Goal: Information Seeking & Learning: Learn about a topic

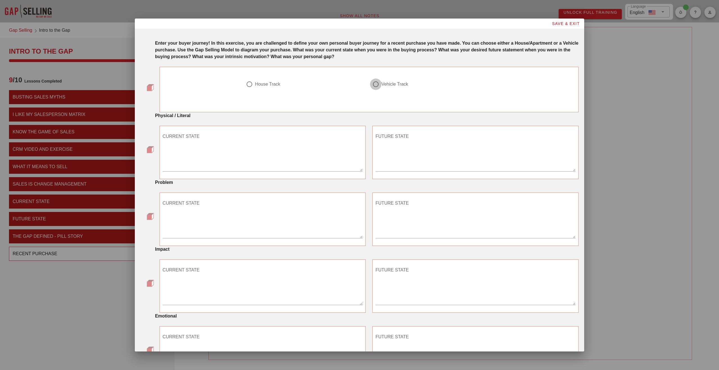
click at [378, 83] on div at bounding box center [376, 84] width 10 height 10
radio input "true"
click at [277, 163] on textarea "CURRENT STATE" at bounding box center [263, 151] width 200 height 39
paste textarea "2008 Toyota Prius. Scratches on driver's side and passenger side doors. Console…"
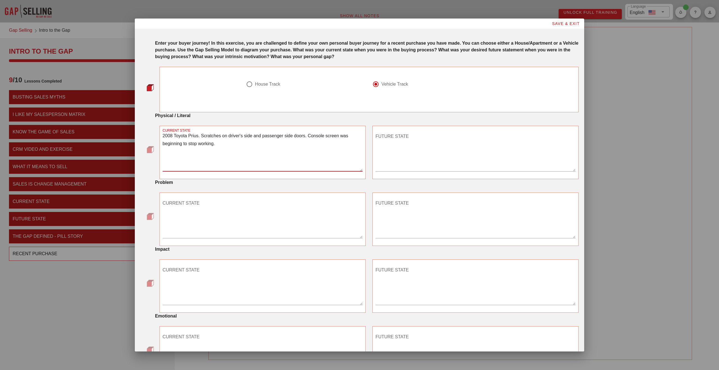
type textarea "2008 Toyota Prius. Scratches on driver's side and passenger side doors. Console…"
click at [409, 148] on textarea "FUTURE STATE" at bounding box center [475, 151] width 200 height 39
paste textarea "A new vehicle with updated interior and exterior."
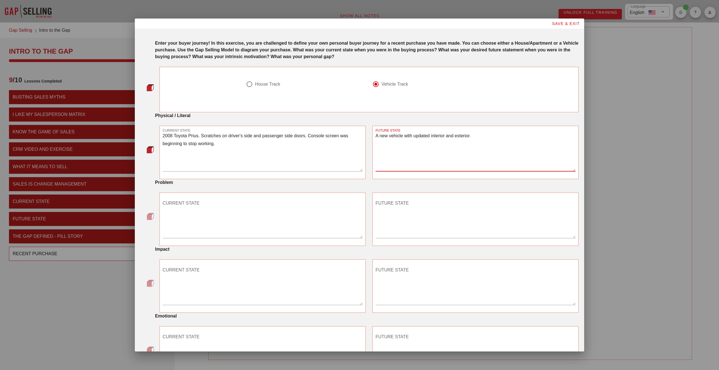
type textarea "A new vehicle with updated interior and exterior."
click at [259, 229] on textarea "CURRENT STATE" at bounding box center [263, 218] width 200 height 39
paste textarea "Felt like the..."
type textarea "Felt like the..."
click at [222, 232] on textarea "CURRENT STATE" at bounding box center [263, 218] width 200 height 39
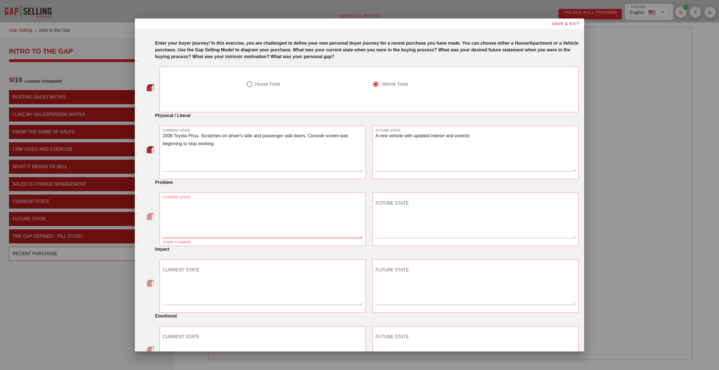
paste textarea "Thank you. Vehicles old, starting to have problems with the engine and with the…"
click at [190, 204] on textarea "Thank you. Vehicles old, starting to have problems with the engine and with the…" at bounding box center [263, 218] width 200 height 39
type textarea "Vehicles old, starting to have problems with the engine and with the console. Y…"
click at [261, 294] on textarea "CURRENT STATE" at bounding box center [263, 285] width 200 height 39
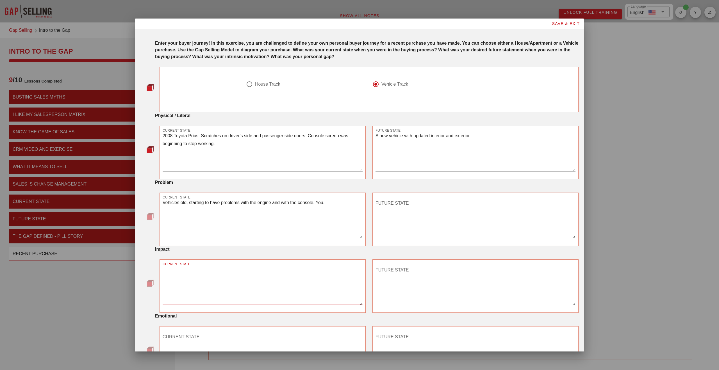
paste textarea "Thank you."
type textarea "Thank you."
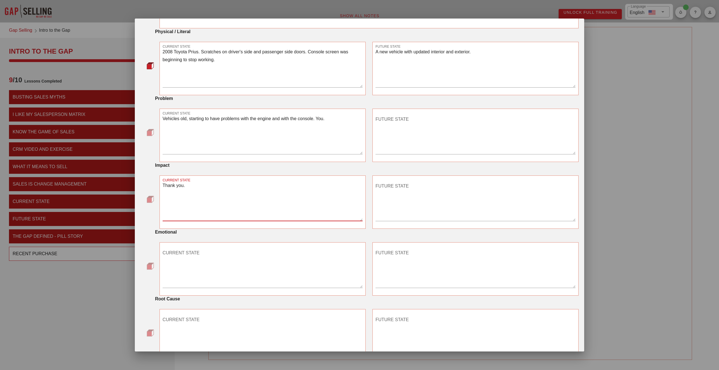
scroll to position [87, 0]
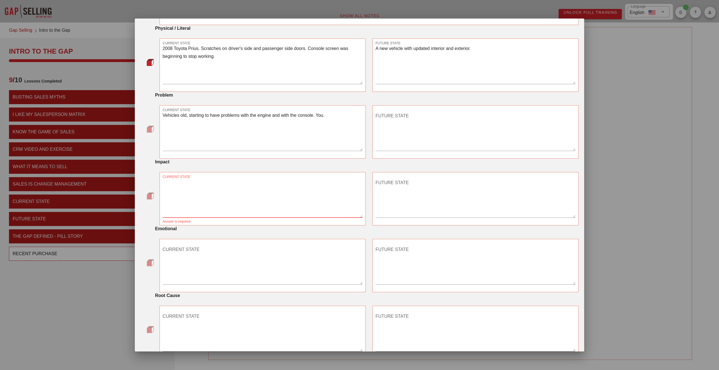
paste textarea "Because I worked in sales and was a director, felt like it was affecting my rep…"
type textarea "Because I worked in sales and was a director, felt like it was affecting my rep…"
click at [193, 250] on textarea "CURRENT STATE" at bounding box center [263, 264] width 200 height 39
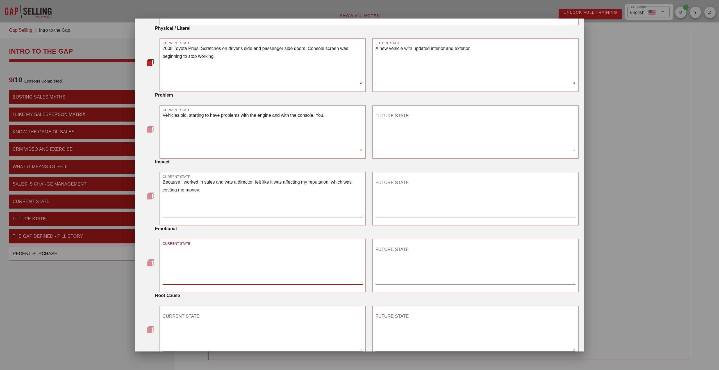
paste textarea "."
type textarea "."
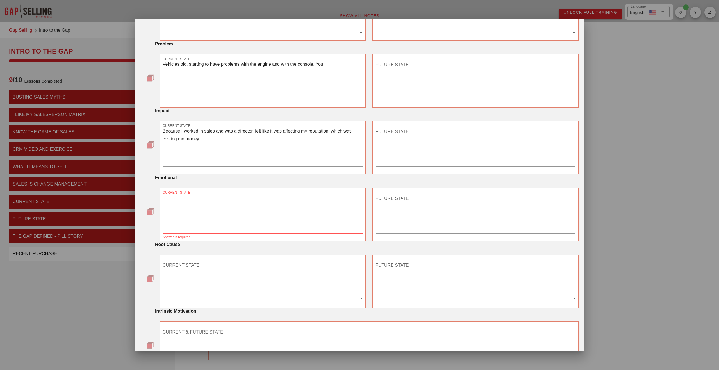
click at [221, 284] on textarea "CURRENT STATE" at bounding box center [263, 280] width 200 height 39
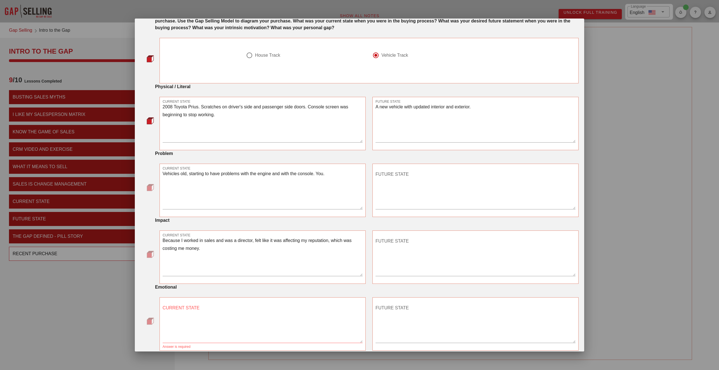
scroll to position [53, 0]
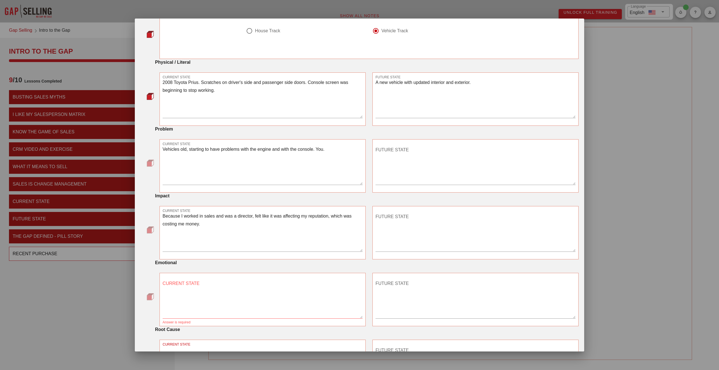
click at [204, 154] on textarea "Vehicles old, starting to have problems with the engine and with the console. Y…" at bounding box center [263, 164] width 200 height 39
click at [216, 156] on textarea "Vehicles old, starting to have problems with the engine and with the console. Y…" at bounding box center [263, 164] width 200 height 39
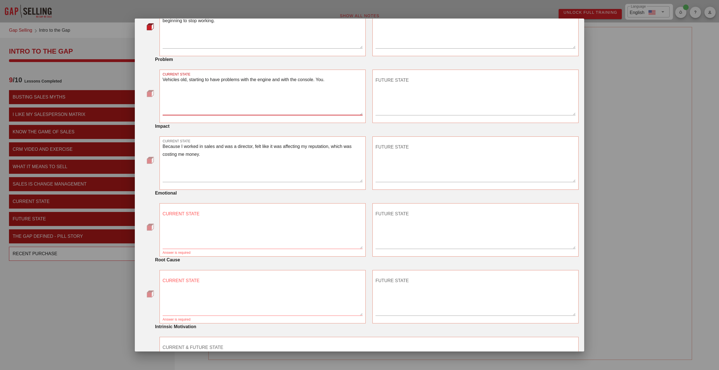
scroll to position [129, 0]
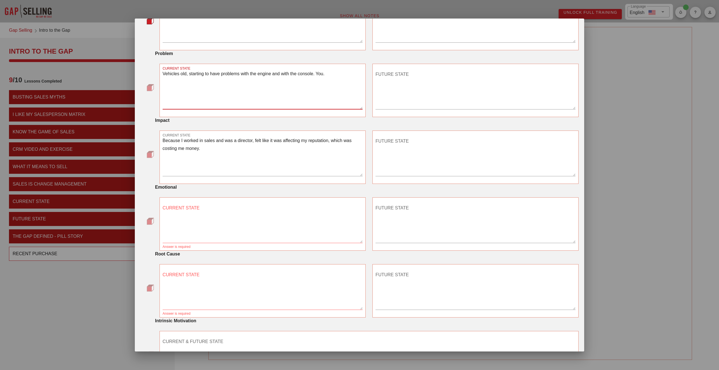
click at [199, 237] on textarea "CURRENT STATE" at bounding box center [263, 223] width 200 height 39
paste textarea "Feeling a little bit frustrated and slightly embarrassed."
click at [220, 207] on textarea "Feeling a little bit frustrated and slightly embarrassed." at bounding box center [263, 223] width 200 height 39
paste textarea "that my car didn't reflect my role and status"
type textarea "Feeling a little bit frustrated that my car didn't reflect my role and status a…"
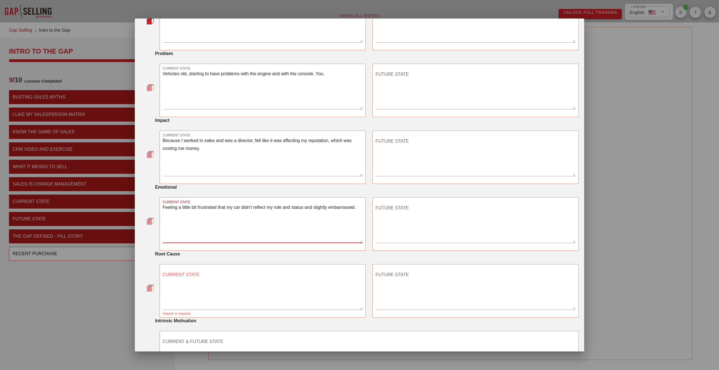
click at [202, 302] on textarea "CURRENT STATE" at bounding box center [263, 289] width 200 height 39
paste textarea "Something like a car was older. It looked beat up and it was beginning to have …"
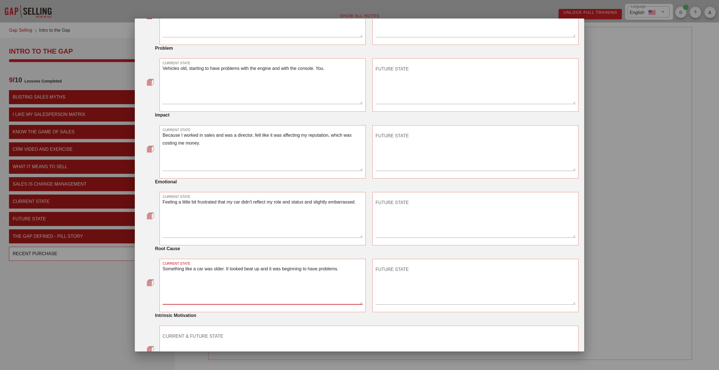
scroll to position [190, 0]
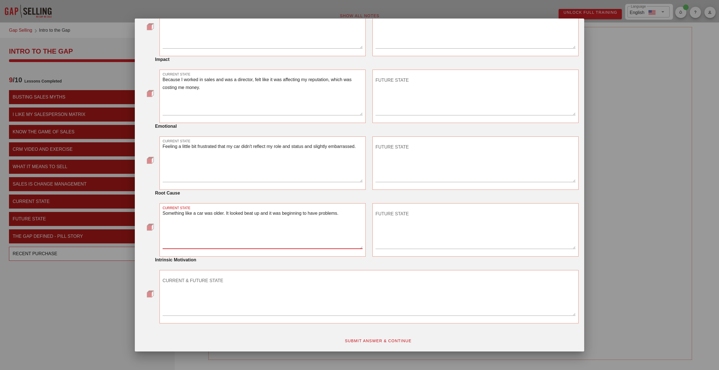
type textarea "Something like a car was older. It looked beat up and it was beginning to have …"
click at [381, 342] on span "SUBMIT ANSWER & CONTINUE" at bounding box center [377, 341] width 67 height 4
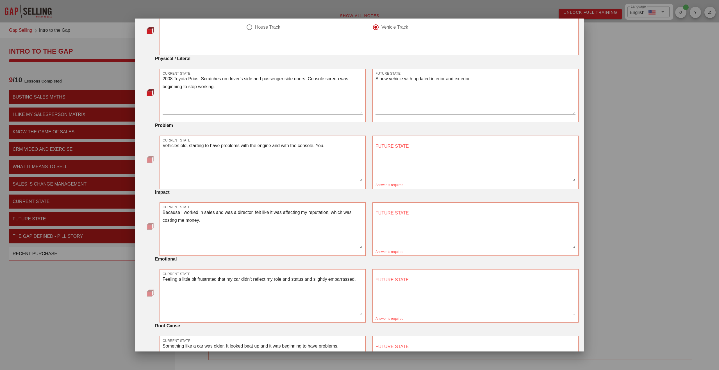
scroll to position [74, 0]
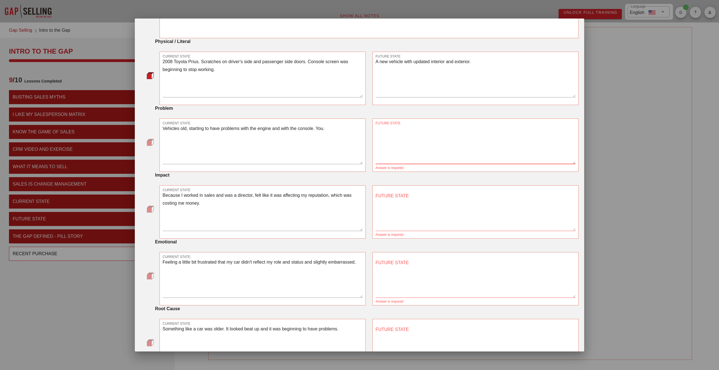
click at [409, 157] on textarea "FUTURE STATE" at bounding box center [475, 144] width 200 height 39
paste textarea "I would have a newer vehicle with no problems with the engine, and the exterior…"
type textarea "I would have a newer vehicle with no problems with the engine, and the exterior…"
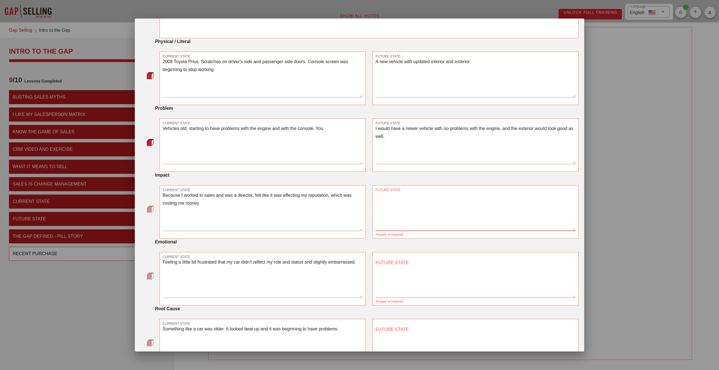
click at [394, 207] on textarea "FUTURE STATE" at bounding box center [475, 210] width 200 height 39
paste textarea "I would come across as someone who has their life together, who is successful—a…"
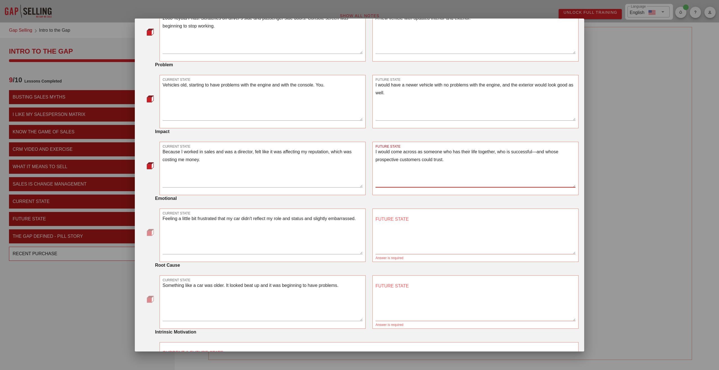
scroll to position [123, 0]
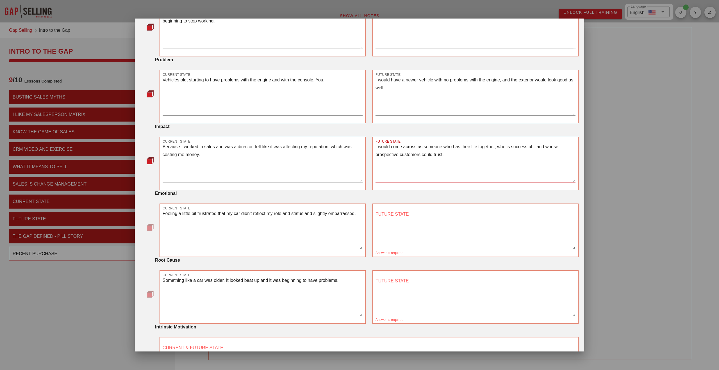
type textarea "I would come across as someone who has their life together, who is successful—a…"
click at [399, 228] on textarea "FUTURE STATE" at bounding box center [475, 229] width 200 height 39
paste textarea "I would feel more confident about myself."
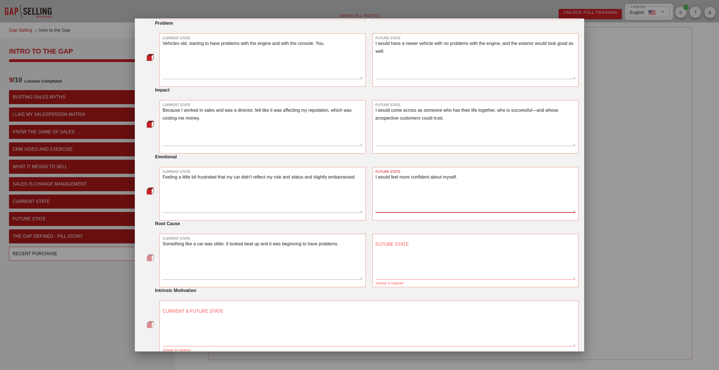
scroll to position [190, 0]
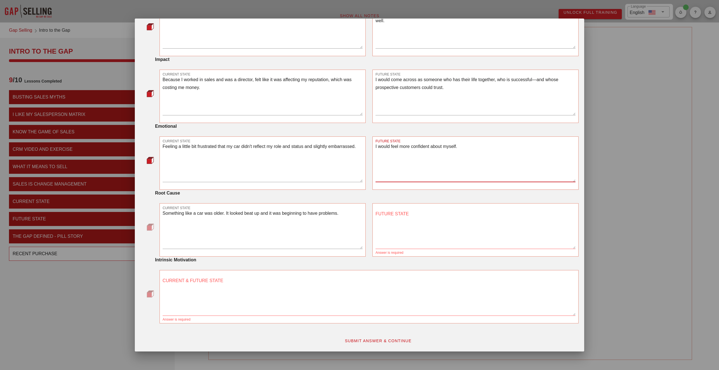
type textarea "I would feel more confident about myself."
click at [396, 222] on textarea "FUTURE STATE" at bounding box center [475, 228] width 200 height 39
type textarea "N/A"
click at [337, 292] on textarea "CURRENT & FUTURE STATE" at bounding box center [369, 295] width 413 height 39
paste textarea "To feel confident as a sales director because my car reflects the belief that I…"
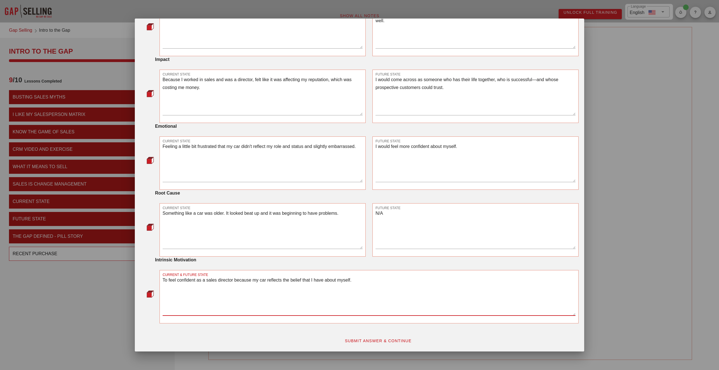
type textarea "To feel confident as a sales director because my car reflects the belief that I…"
click at [378, 343] on span "SUBMIT ANSWER & CONTINUE" at bounding box center [377, 341] width 67 height 4
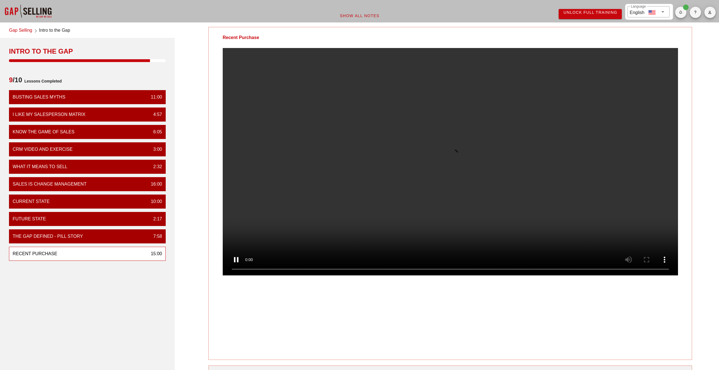
scroll to position [0, 0]
click at [477, 192] on video at bounding box center [450, 161] width 455 height 227
click at [695, 261] on div "Recent Purchase Your Notes Save Note Show All Notes" at bounding box center [450, 235] width 544 height 423
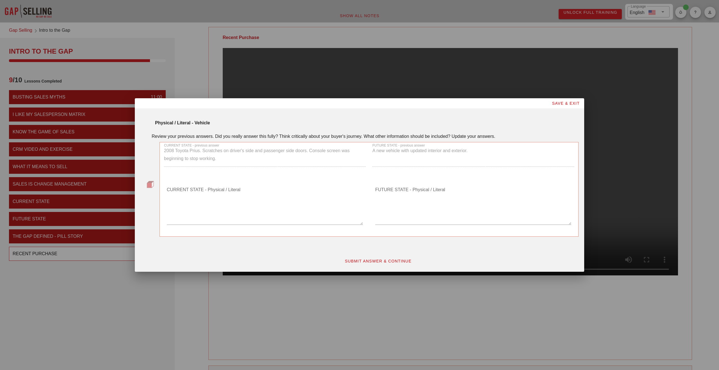
click at [196, 221] on textarea "CURRENT STATE - Physical / Literal" at bounding box center [265, 204] width 196 height 39
paste textarea "2008 Toyota Prius, four doors, hybrid car. Used mostly for commuting and maybe …"
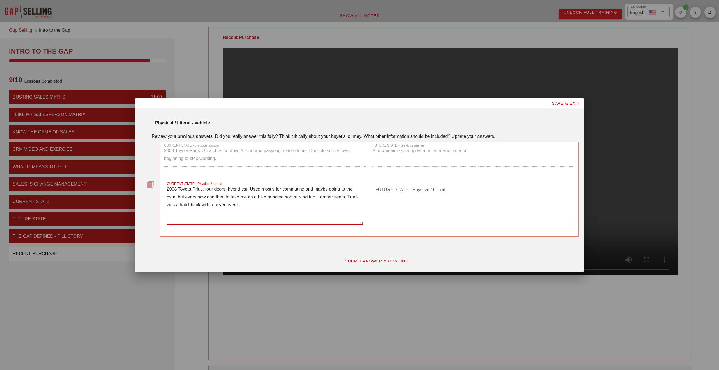
type textarea "2008 Toyota Prius, four doors, hybrid car. Used mostly for commuting and maybe …"
click at [387, 217] on textarea "FUTURE STATE - Physical / Literal" at bounding box center [473, 204] width 196 height 39
paste textarea "Likely a four-door sedan so that I can drive potential customers around or pote…"
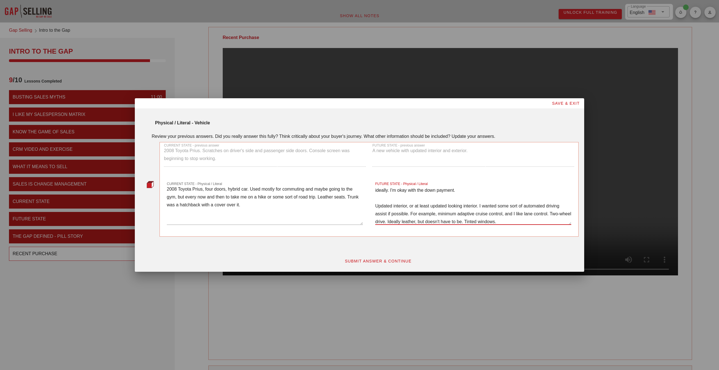
scroll to position [24, 0]
type textarea "Likely a four-door sedan so that I can drive potential customers around or pote…"
click at [375, 260] on span "SUBMIT ANSWER & CONTINUE" at bounding box center [377, 261] width 67 height 4
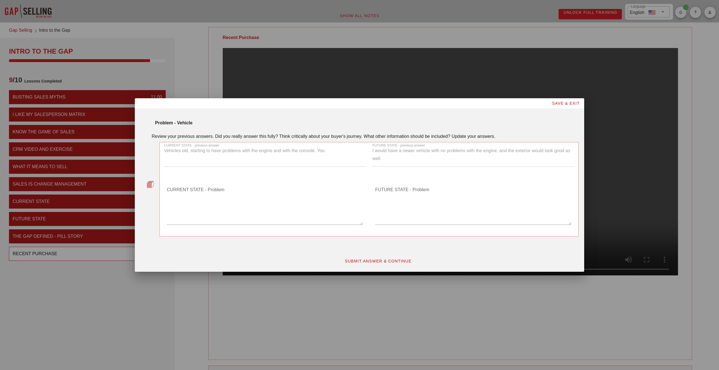
click at [193, 214] on textarea "CURRENT STATE - Problem" at bounding box center [265, 204] width 196 height 39
click at [219, 156] on div "CURRENT STATE - previous answer Vehicles old, starting to have problems with th…" at bounding box center [265, 157] width 208 height 37
click at [222, 153] on div "CURRENT STATE - previous answer Vehicles old, starting to have problems with th…" at bounding box center [265, 157] width 208 height 37
click at [149, 184] on img at bounding box center [150, 184] width 7 height 7
click at [181, 214] on textarea "CURRENT STATE - Problem" at bounding box center [265, 204] width 196 height 39
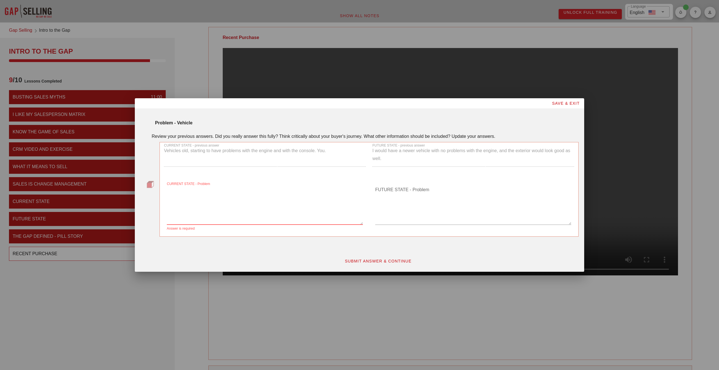
paste textarea "I was a little bit embarrassed of my car. I felt like it was costing me money b…"
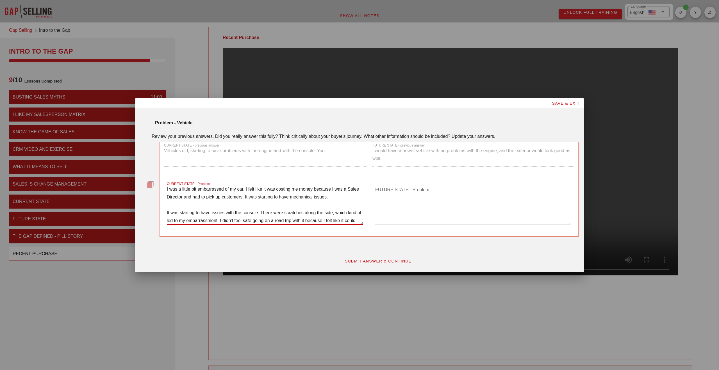
scroll to position [22, 0]
type textarea "I was a little bit embarrassed of my car. I felt like it was costing me money b…"
click at [401, 207] on textarea "FUTURE STATE - Problem" at bounding box center [473, 204] width 196 height 39
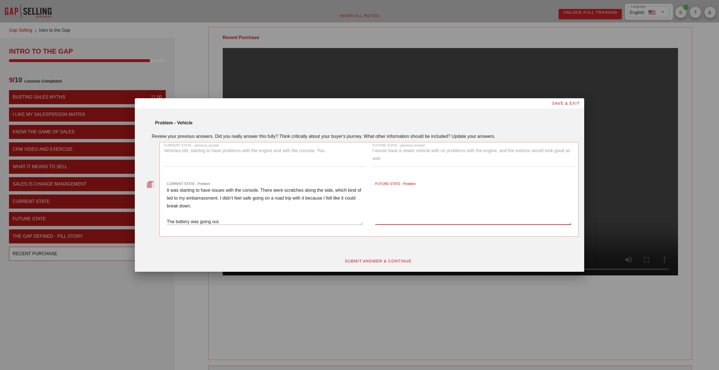
paste textarea "I'd have a good-looking vehicle where I was not embarrassed by it. If anything,…"
type textarea "I'd have a good-looking vehicle where I was not embarrassed by it. If anything,…"
click at [376, 260] on span "SUBMIT ANSWER & CONTINUE" at bounding box center [377, 261] width 67 height 4
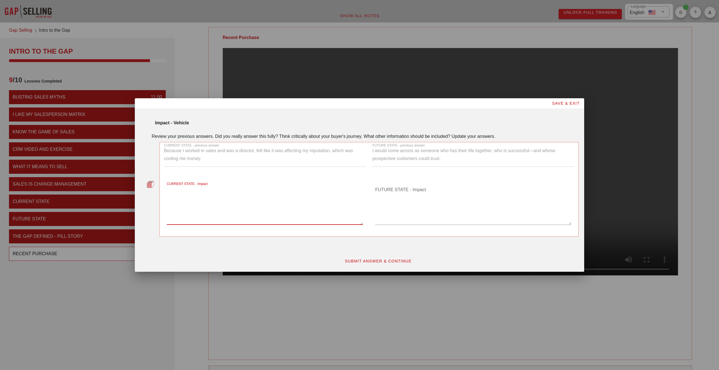
click at [213, 215] on textarea "CURRENT STATE - Impact" at bounding box center [265, 204] width 196 height 39
paste textarea "I was embarrassed to take the car out on a date. I was embarrassed to pick up c…"
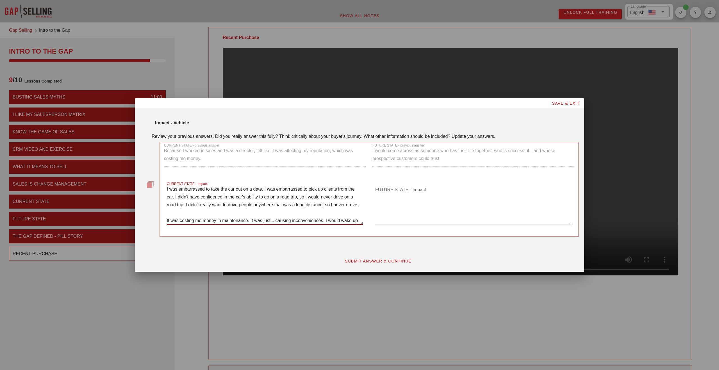
scroll to position [15, 0]
type textarea "I was embarrassed to take the car out on a date. I was embarrassed to pick up c…"
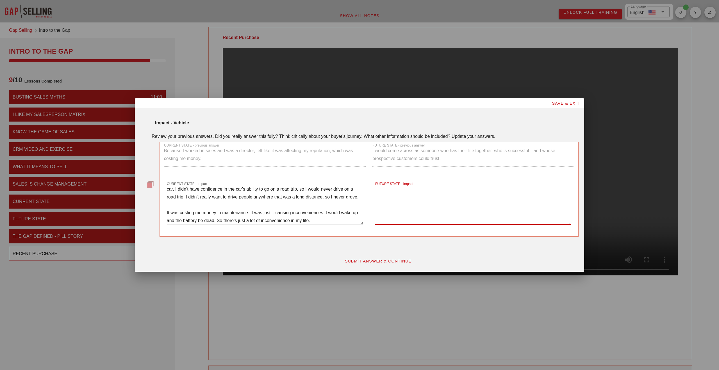
paste textarea "I wanted to feel confident about my car and how it represents me on dates. I wa…"
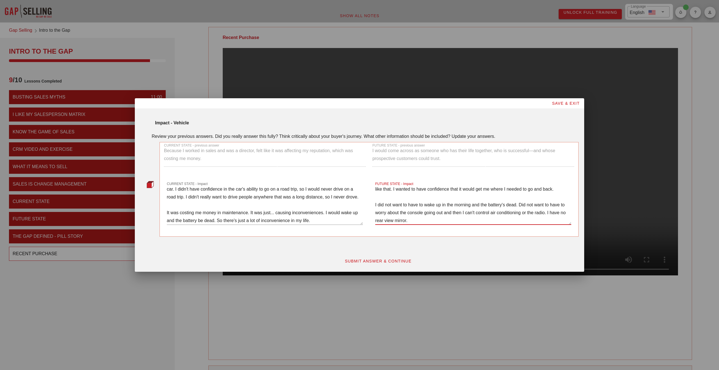
scroll to position [39, 0]
type textarea "I wanted to feel confident about my car and how it represents me on dates. I wa…"
click at [374, 261] on span "SUBMIT ANSWER & CONTINUE" at bounding box center [377, 261] width 67 height 4
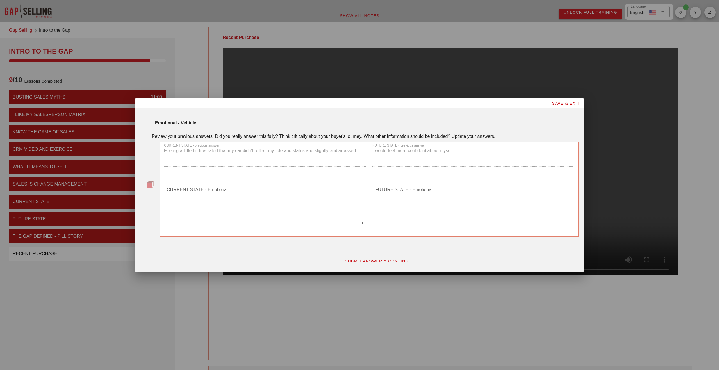
click at [282, 218] on textarea "CURRENT STATE - Emotional" at bounding box center [265, 204] width 196 height 39
type textarea "Yes"
click at [376, 258] on button "SUBMIT ANSWER & CONTINUE" at bounding box center [378, 261] width 76 height 10
click at [182, 200] on textarea "CURRENT STATE - Root Cause" at bounding box center [265, 204] width 196 height 39
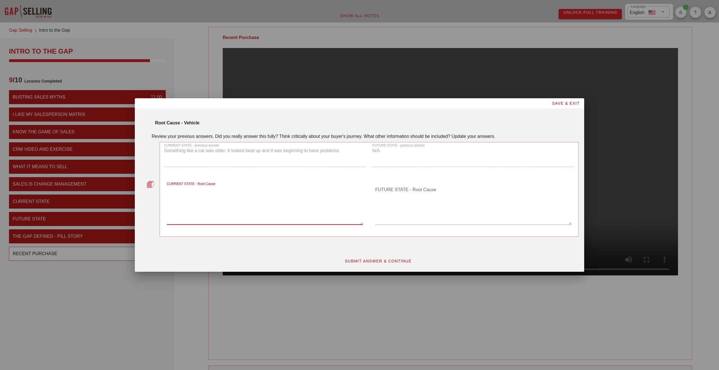
click at [182, 212] on textarea "CURRENT STATE - Root Cause" at bounding box center [265, 204] width 196 height 39
paste textarea "I had no warranty on the car. The car wasn't... It was maintained, but it was j…"
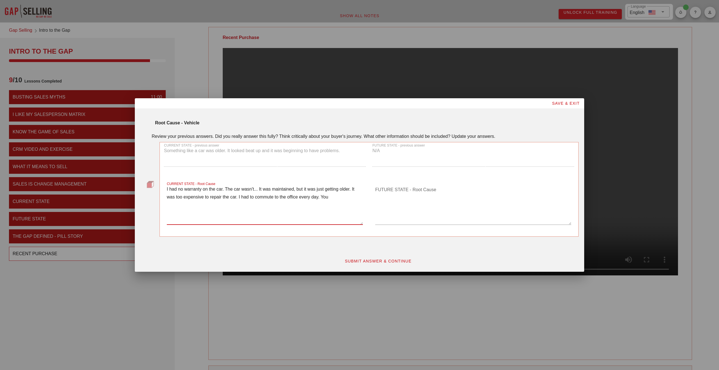
type textarea "I had no warranty on the car. The car wasn't... It was maintained, but it was j…"
click at [392, 212] on textarea "FUTURE STATE - Root Cause" at bounding box center [473, 204] width 196 height 39
paste textarea "Buy a new car. Buy a certified used car, lease a car. Just repair my car, updat…"
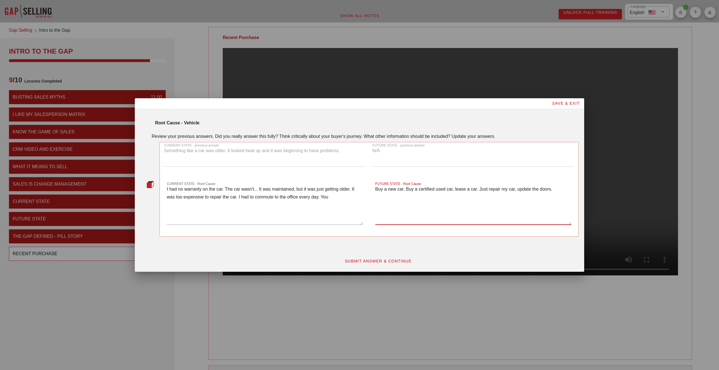
type textarea "Buy a new car. Buy a certified used car, lease a car. Just repair my car, updat…"
click at [295, 289] on div at bounding box center [359, 185] width 719 height 370
click at [350, 259] on span "SUBMIT ANSWER & CONTINUE" at bounding box center [377, 261] width 67 height 4
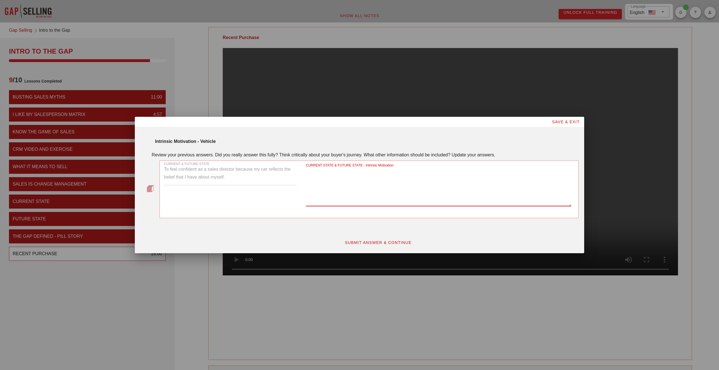
click at [362, 197] on textarea "CURRENT STATE & FUTURE STATE - Intrinsic Motivation" at bounding box center [438, 186] width 265 height 39
paste textarea "In order to feel confident going on dates, picking up clients from work, going …"
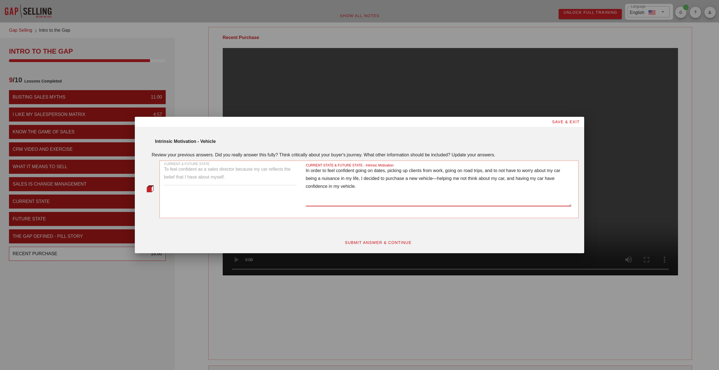
type textarea "In order to feel confident going on dates, picking up clients from work, going …"
click at [392, 244] on span "SUBMIT ANSWER & CONTINUE" at bounding box center [377, 242] width 67 height 4
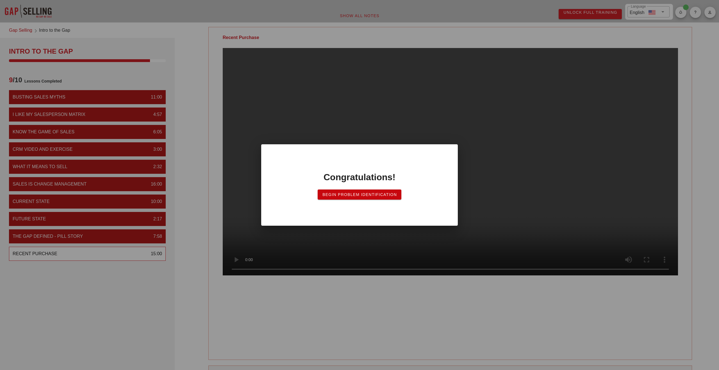
click at [371, 194] on span "Begin Problem Identification" at bounding box center [359, 194] width 75 height 4
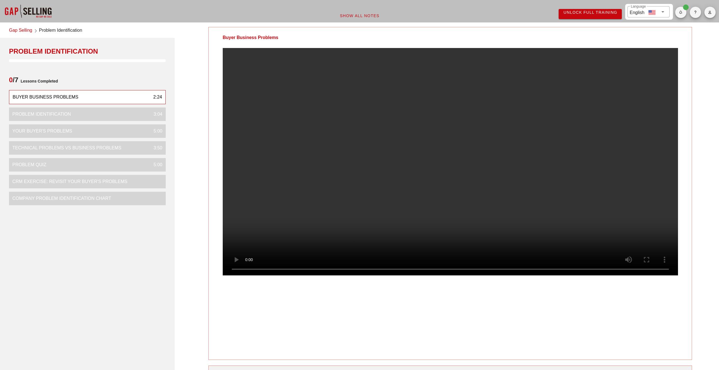
click at [312, 195] on video at bounding box center [450, 161] width 455 height 227
click at [253, 216] on video at bounding box center [450, 161] width 455 height 227
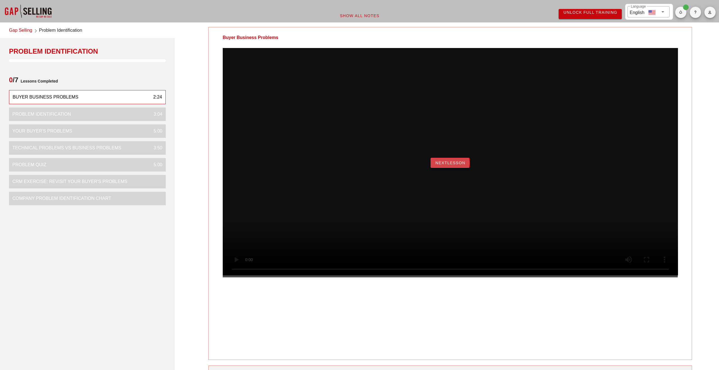
click at [464, 165] on span "NextLesson" at bounding box center [450, 163] width 30 height 4
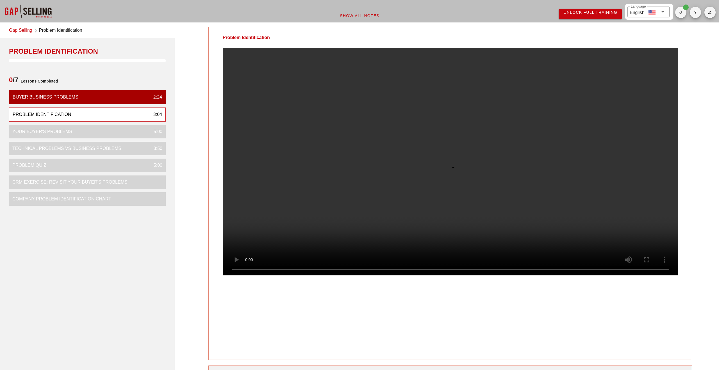
click at [213, 284] on div at bounding box center [450, 166] width 483 height 236
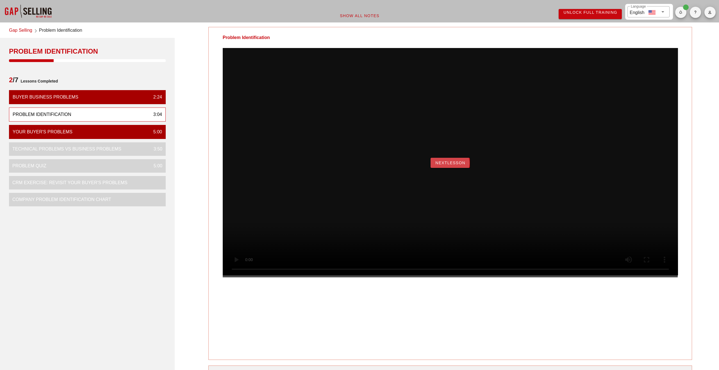
click at [448, 165] on span "NextLesson" at bounding box center [450, 163] width 30 height 4
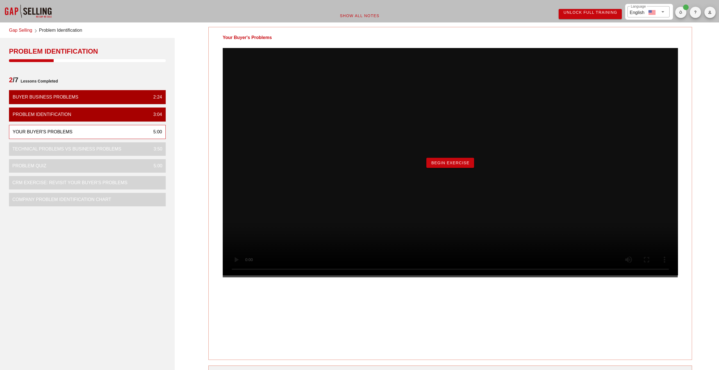
click at [449, 165] on span "Begin Exercise" at bounding box center [450, 163] width 38 height 4
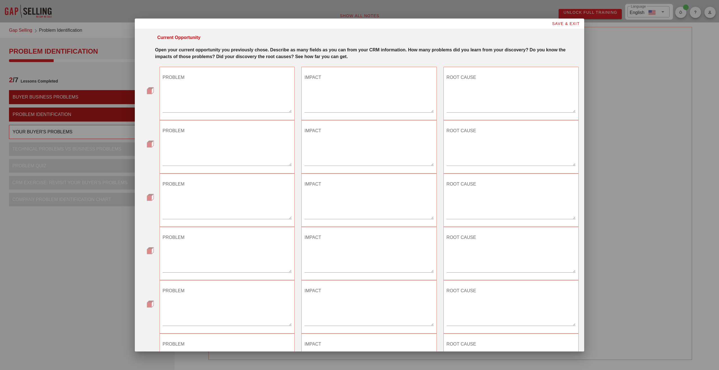
scroll to position [117, 0]
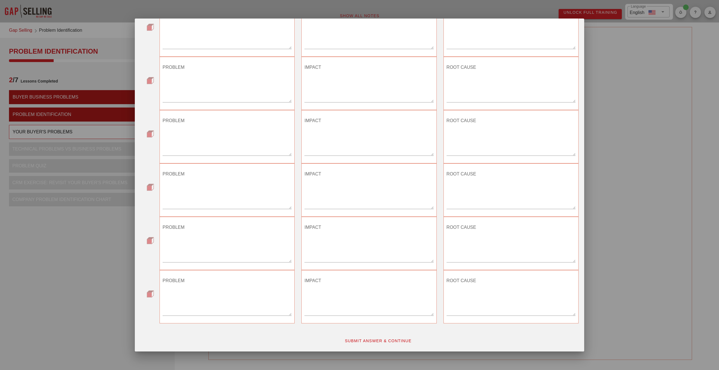
click at [369, 339] on span "SUBMIT ANSWER & CONTINUE" at bounding box center [377, 341] width 67 height 4
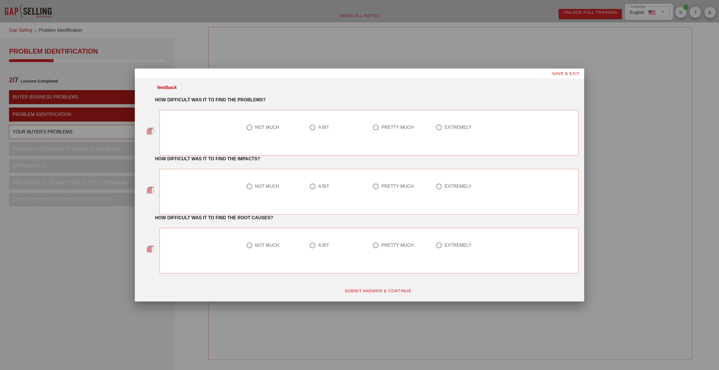
scroll to position [0, 0]
click at [312, 127] on div at bounding box center [313, 128] width 10 height 10
radio input "true"
click at [312, 186] on div at bounding box center [313, 187] width 10 height 10
radio input "true"
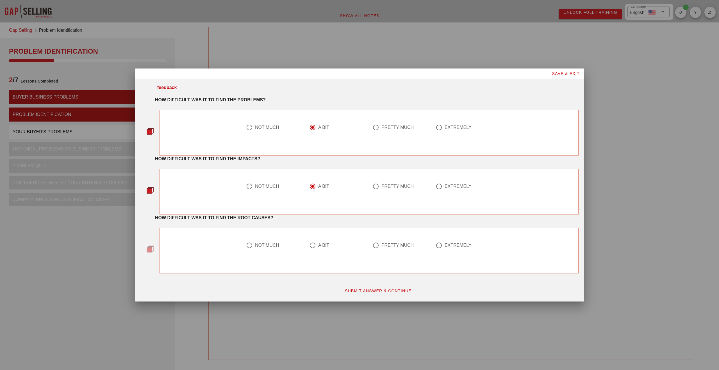
click at [315, 245] on div at bounding box center [313, 246] width 10 height 10
radio input "true"
click at [379, 292] on span "SUBMIT ANSWER & CONTINUE" at bounding box center [377, 291] width 67 height 4
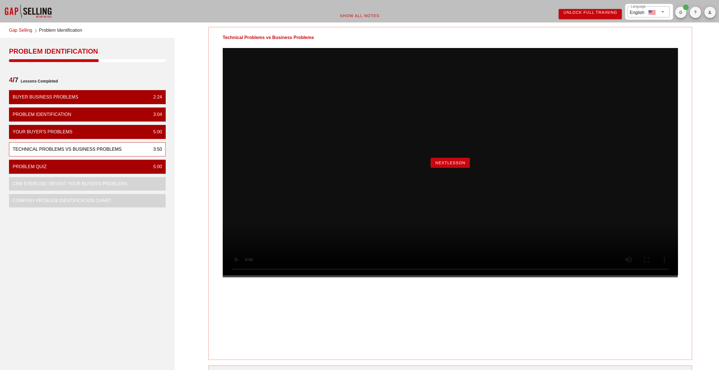
click at [406, 277] on div "NextLesson" at bounding box center [450, 162] width 455 height 229
click at [457, 168] on button "NextLesson" at bounding box center [449, 163] width 39 height 10
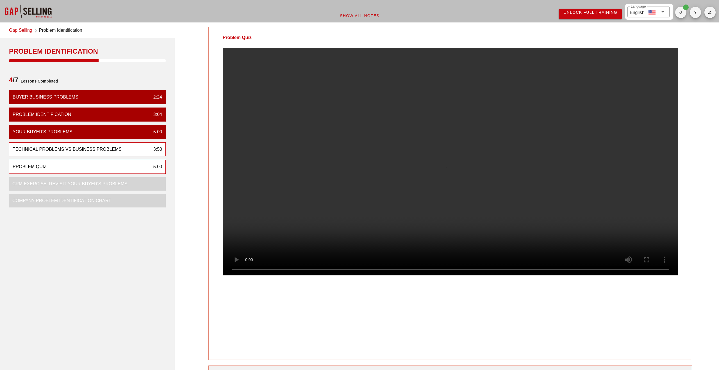
click at [90, 152] on div "Technical Problems vs Business Problems" at bounding box center [67, 149] width 109 height 7
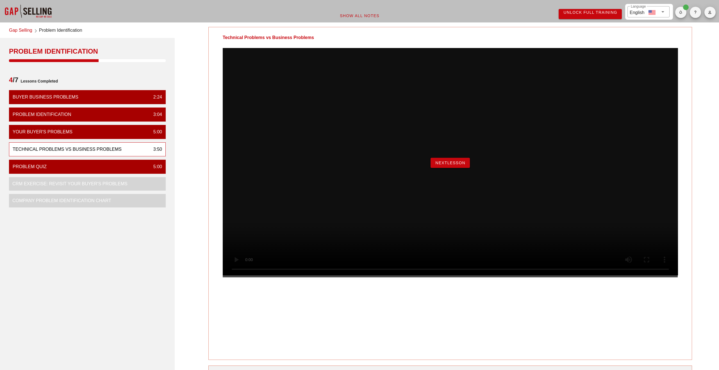
click at [452, 165] on span "NextLesson" at bounding box center [450, 163] width 30 height 4
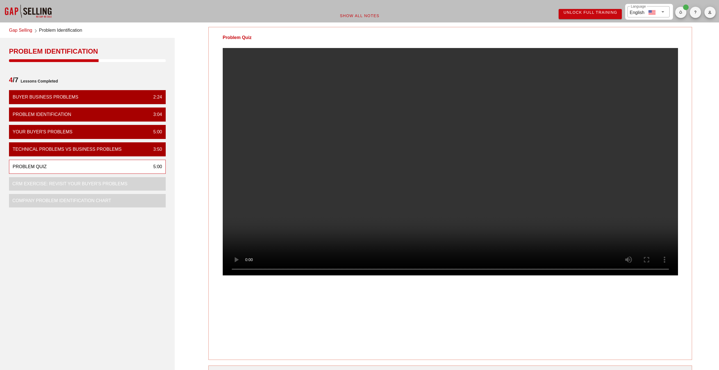
click at [195, 236] on div "Problem Quiz Your Notes Save Note Show All Notes" at bounding box center [450, 235] width 544 height 423
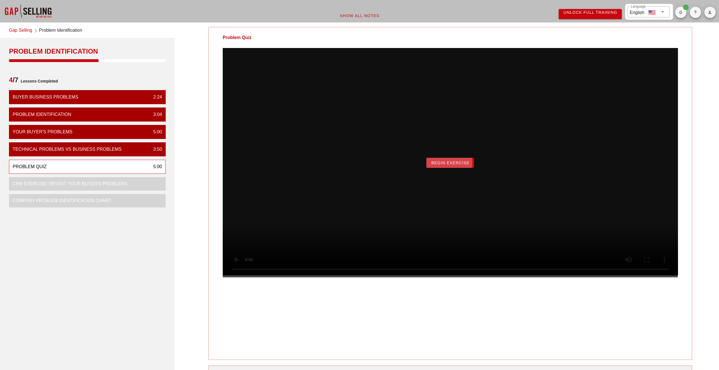
click at [436, 168] on button "Begin Exercise" at bounding box center [449, 163] width 47 height 10
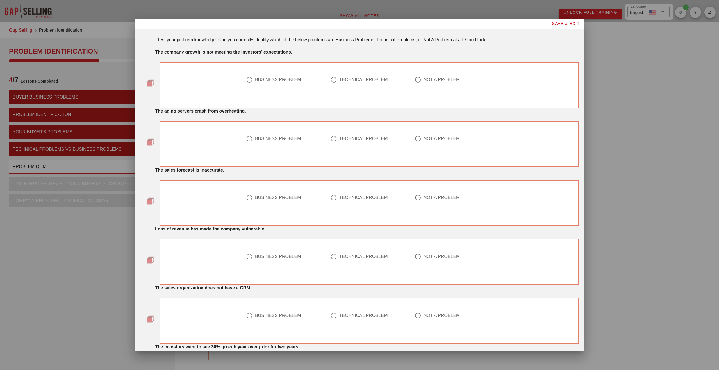
click at [250, 78] on div at bounding box center [250, 80] width 10 height 10
radio input "true"
click at [332, 139] on div at bounding box center [334, 139] width 10 height 10
radio input "true"
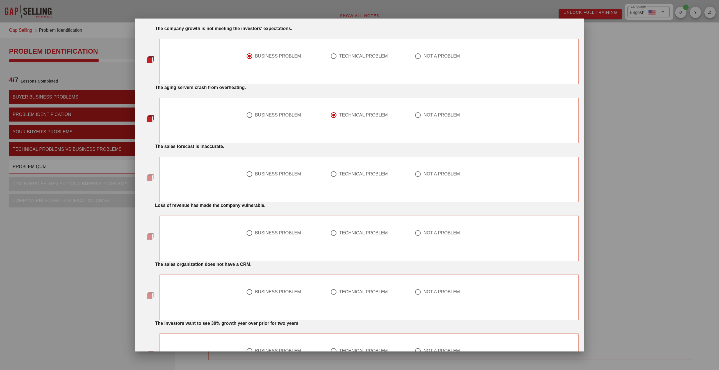
scroll to position [26, 0]
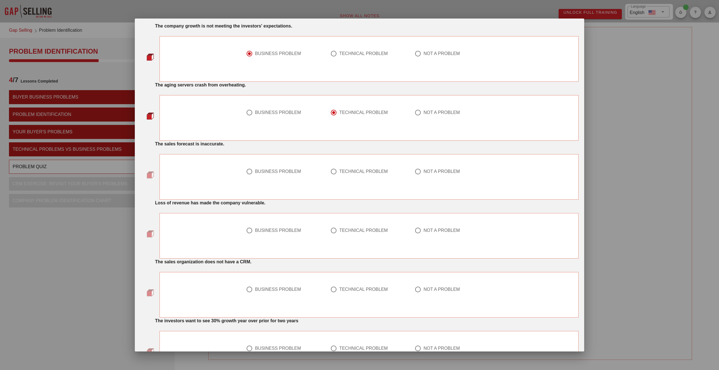
click at [333, 172] on div at bounding box center [334, 172] width 10 height 10
radio input "true"
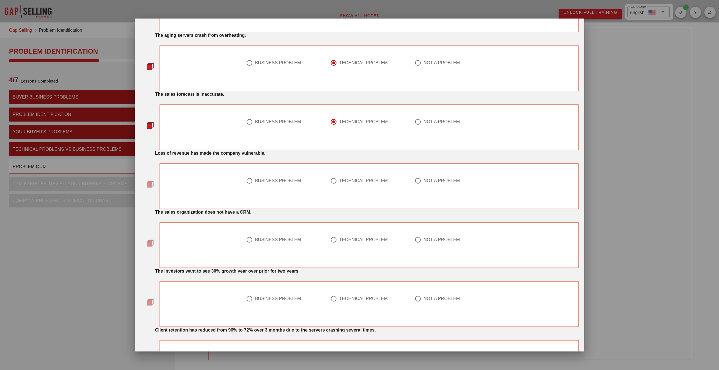
scroll to position [77, 0]
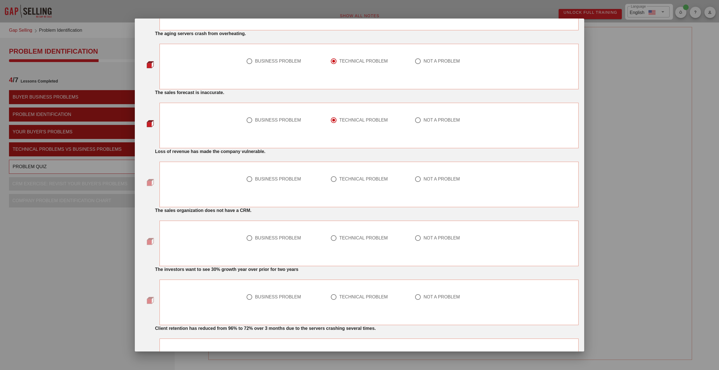
click at [252, 181] on div at bounding box center [250, 179] width 10 height 10
radio input "true"
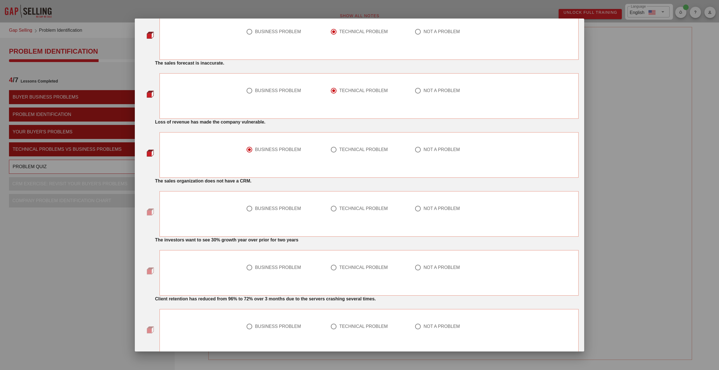
scroll to position [125, 0]
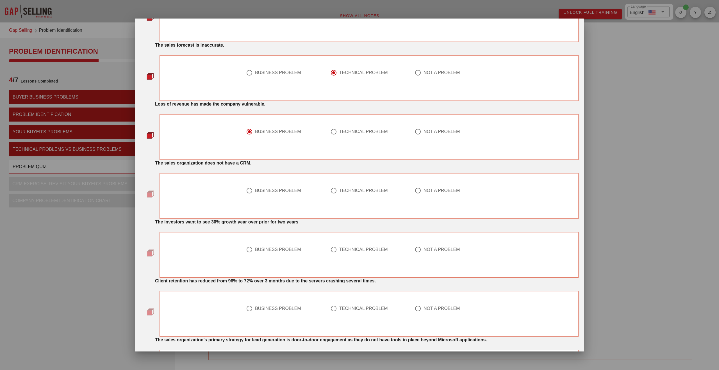
click at [336, 189] on div at bounding box center [334, 191] width 10 height 10
radio input "true"
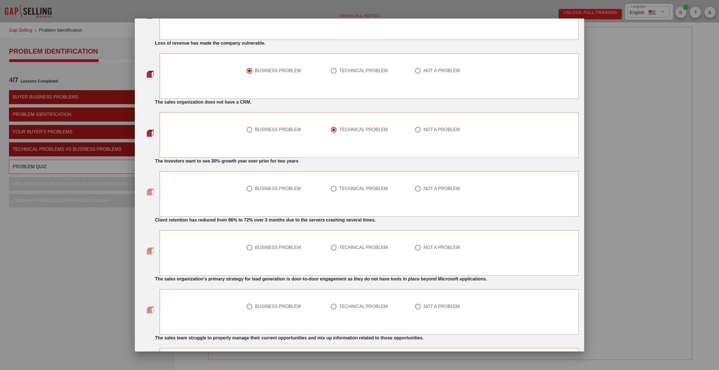
scroll to position [188, 0]
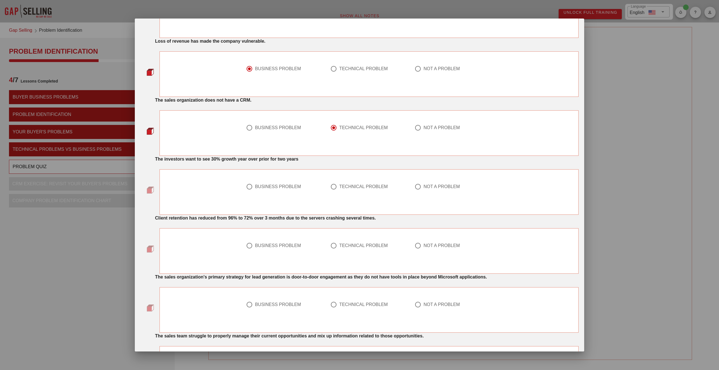
click at [420, 186] on div at bounding box center [418, 187] width 10 height 10
radio input "true"
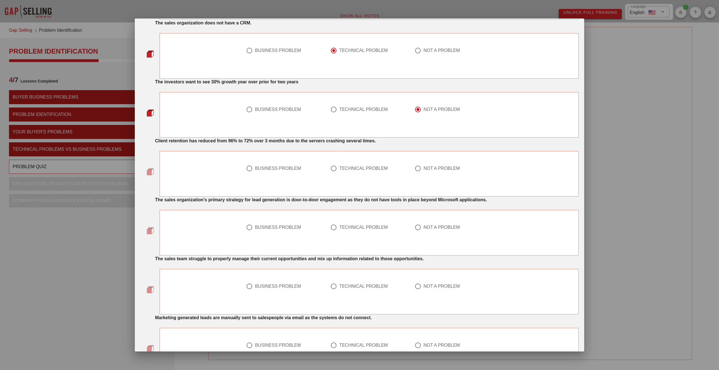
scroll to position [267, 0]
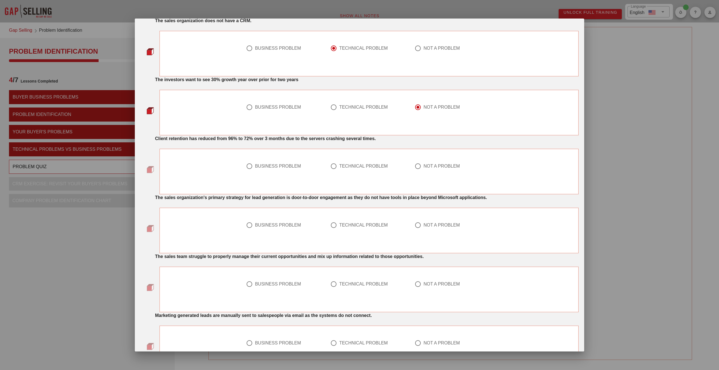
click at [246, 166] on div at bounding box center [250, 166] width 10 height 10
radio input "true"
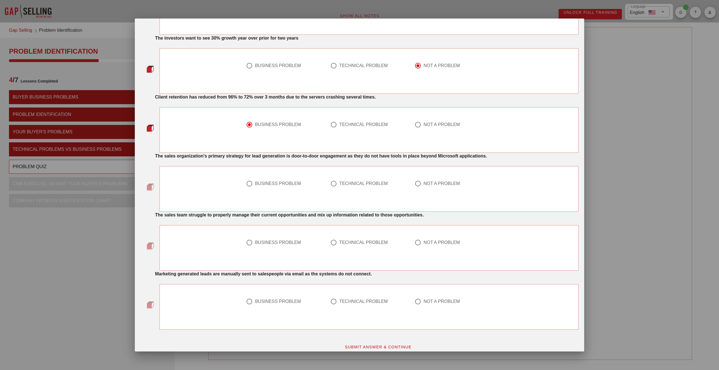
scroll to position [315, 0]
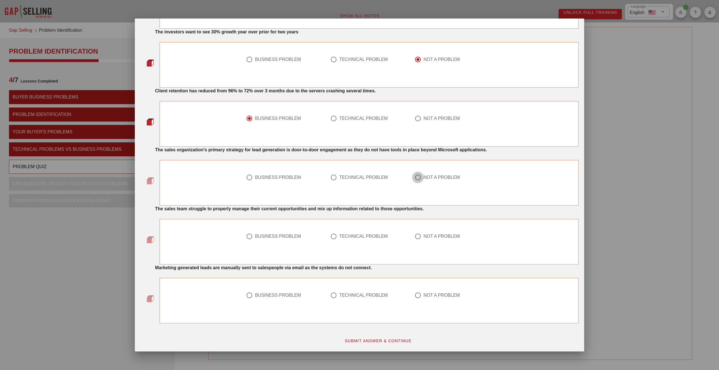
click at [421, 178] on div at bounding box center [418, 178] width 10 height 10
radio input "true"
click at [335, 235] on div at bounding box center [334, 237] width 10 height 10
radio input "true"
click at [337, 296] on div at bounding box center [334, 296] width 10 height 10
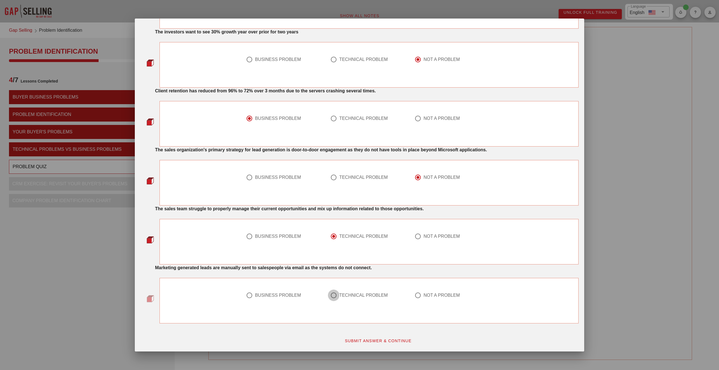
radio input "true"
click at [335, 177] on div at bounding box center [334, 178] width 10 height 10
click at [419, 177] on div at bounding box center [418, 178] width 10 height 10
radio input "false"
radio input "true"
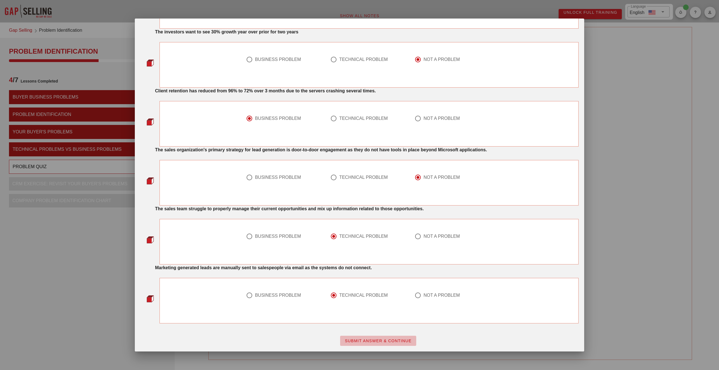
click at [376, 341] on span "SUBMIT ANSWER & CONTINUE" at bounding box center [377, 341] width 67 height 4
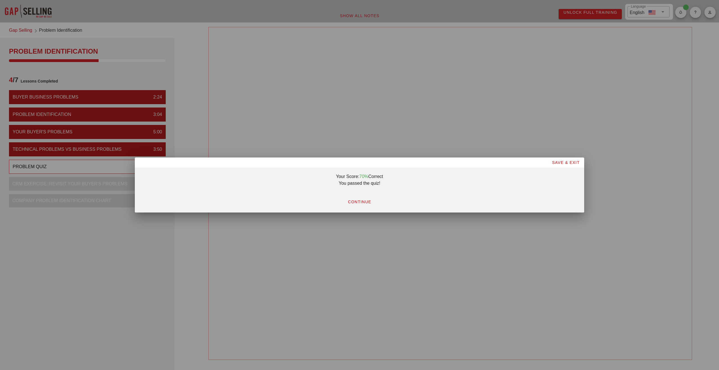
scroll to position [0, 0]
click at [359, 200] on span "CONTINUE" at bounding box center [360, 202] width 24 height 4
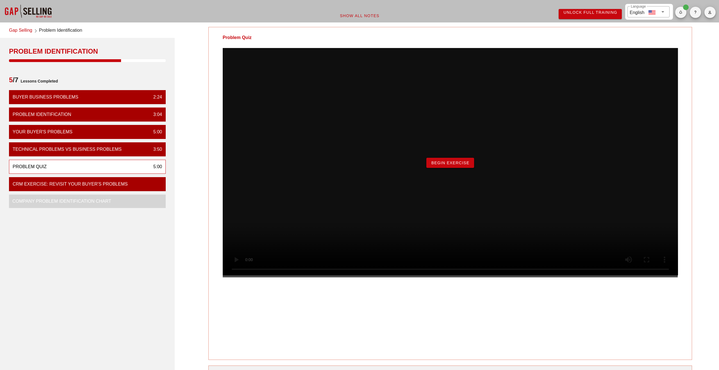
click at [442, 168] on button "Begin Exercise" at bounding box center [449, 163] width 47 height 10
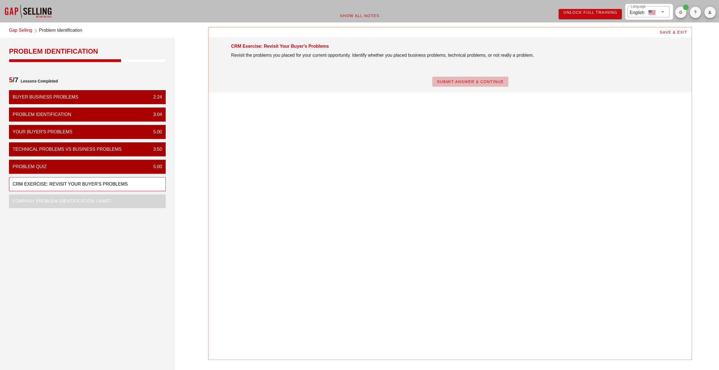
click at [461, 82] on span "SUBMIT ANSWER & CONTINUE" at bounding box center [470, 81] width 67 height 4
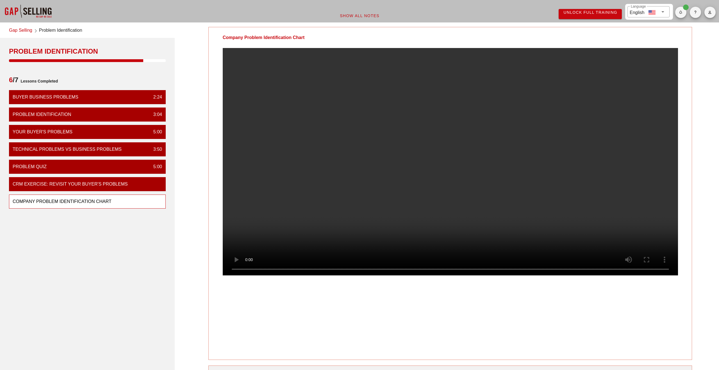
click at [208, 168] on div "Company Problem Identification Chart" at bounding box center [450, 193] width 484 height 333
click at [405, 222] on video at bounding box center [450, 161] width 455 height 227
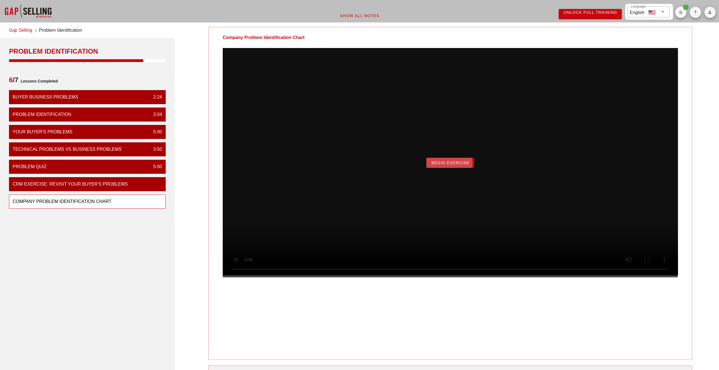
click at [451, 168] on button "Begin Exercise" at bounding box center [449, 163] width 47 height 10
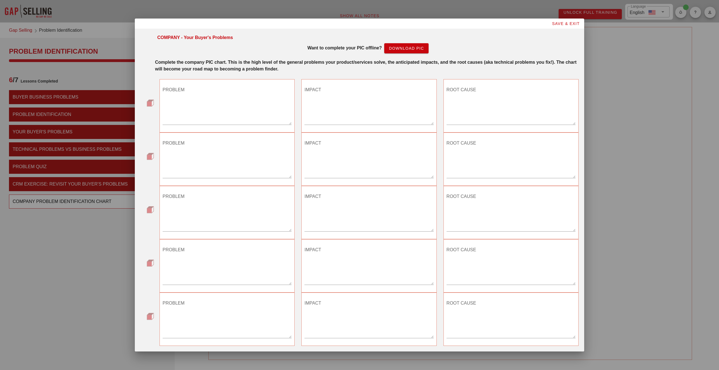
scroll to position [22, 0]
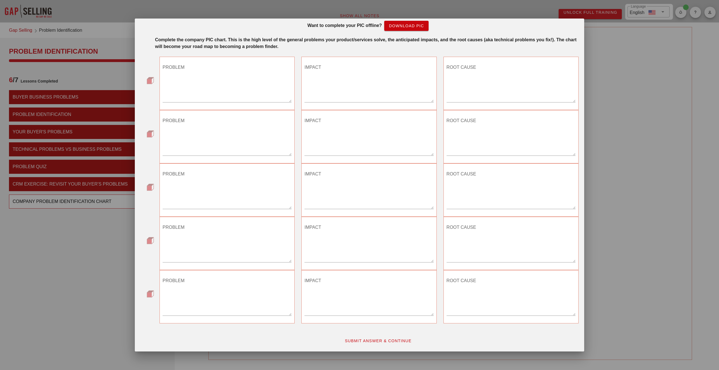
click at [383, 339] on span "SUBMIT ANSWER & CONTINUE" at bounding box center [377, 341] width 67 height 4
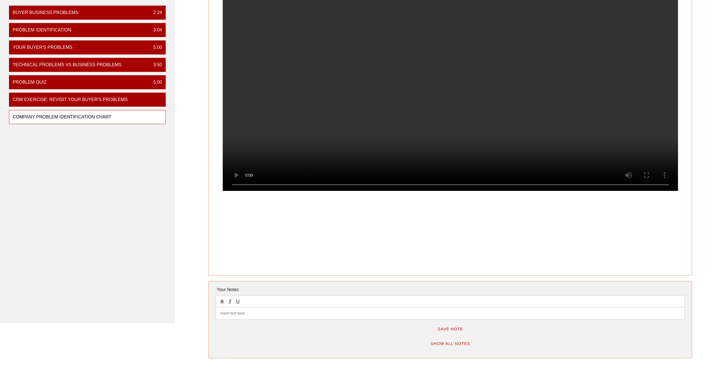
scroll to position [0, 0]
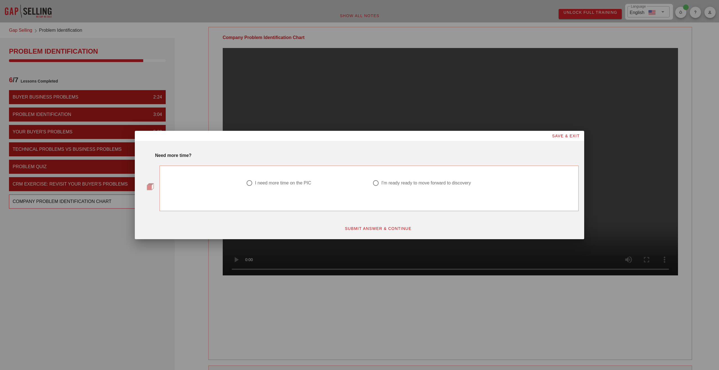
click at [395, 184] on div "I'm ready ready to move forward to discovery" at bounding box center [426, 183] width 90 height 6
radio input "true"
click at [377, 228] on span "SUBMIT ANSWER & CONTINUE" at bounding box center [377, 228] width 67 height 4
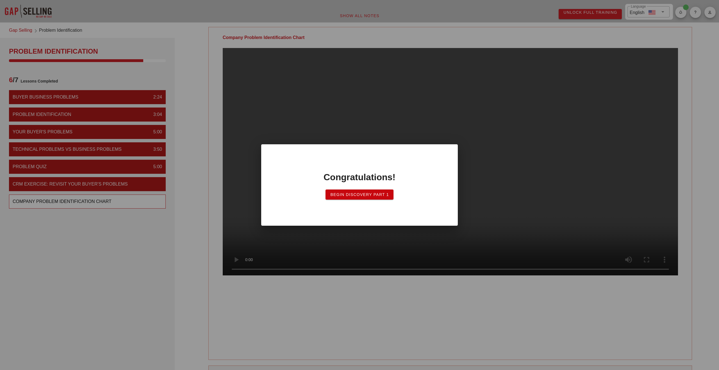
click at [370, 195] on span "Begin Discovery PART 1" at bounding box center [359, 194] width 59 height 4
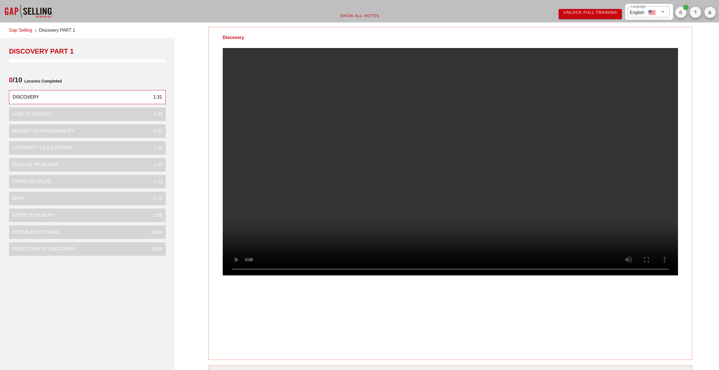
click at [27, 31] on link "Gap Selling" at bounding box center [20, 31] width 23 height 8
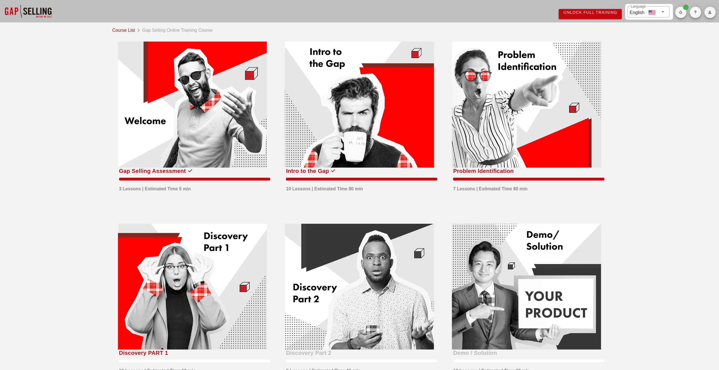
click at [123, 31] on link "Course List" at bounding box center [124, 30] width 25 height 8
